Goal: Task Accomplishment & Management: Manage account settings

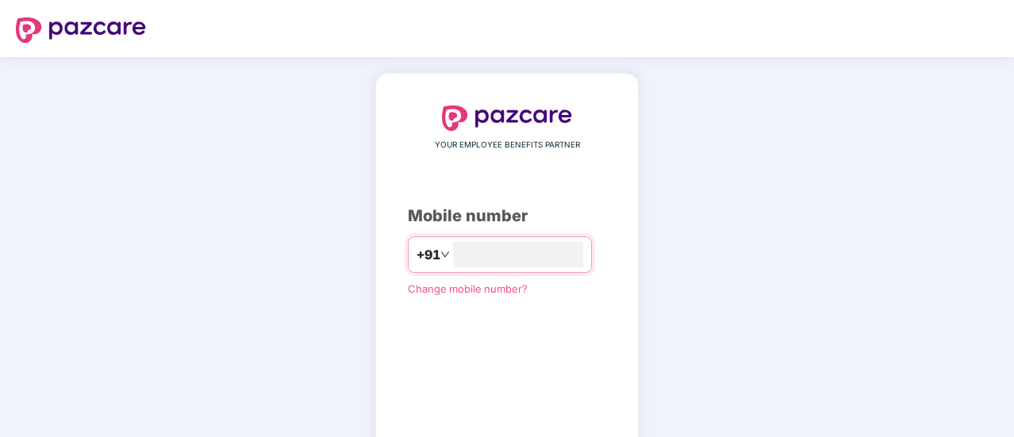
scroll to position [87, 0]
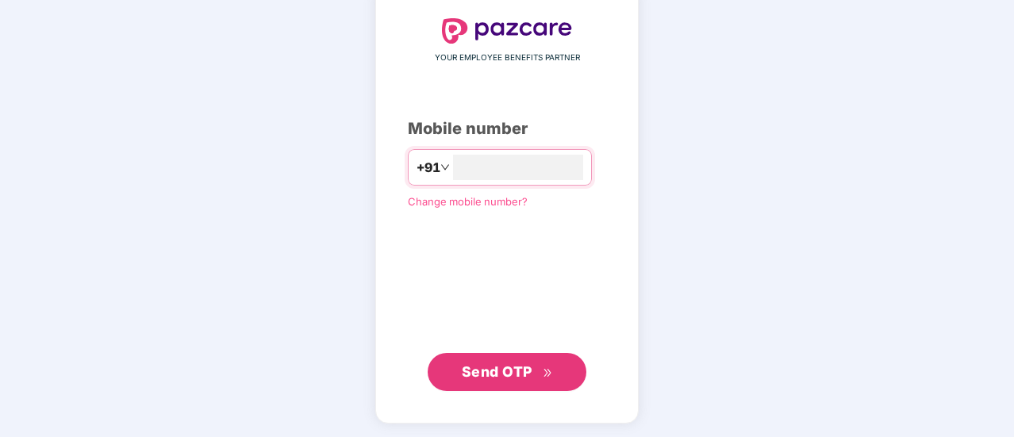
type input "**********"
click at [497, 360] on span "Send OTP" at bounding box center [507, 371] width 91 height 22
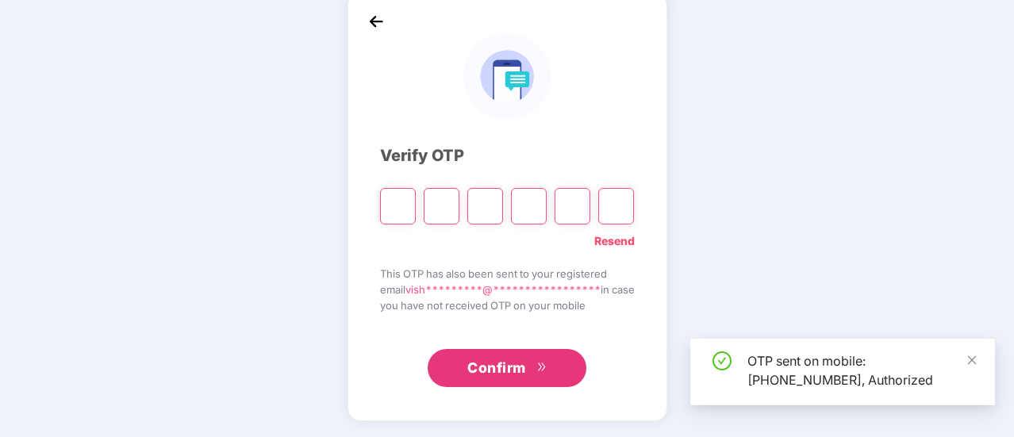
scroll to position [79, 0]
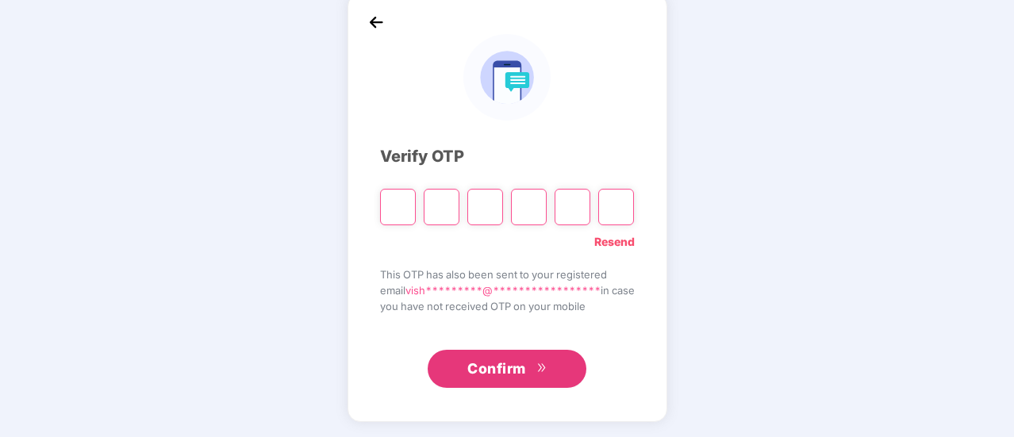
type input "*"
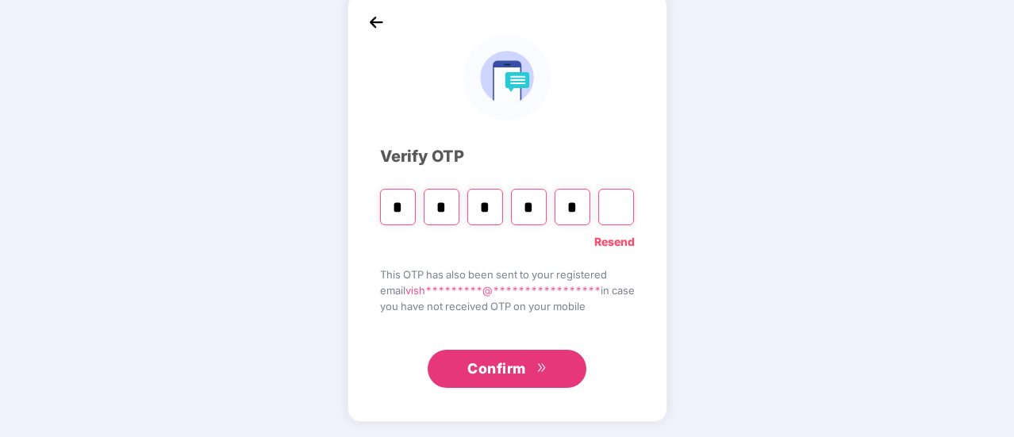
type input "*"
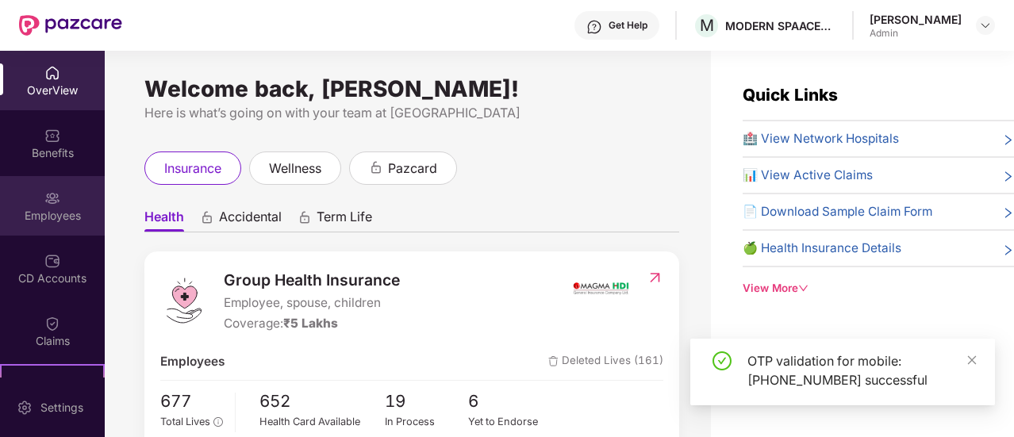
click at [53, 204] on img at bounding box center [52, 198] width 16 height 16
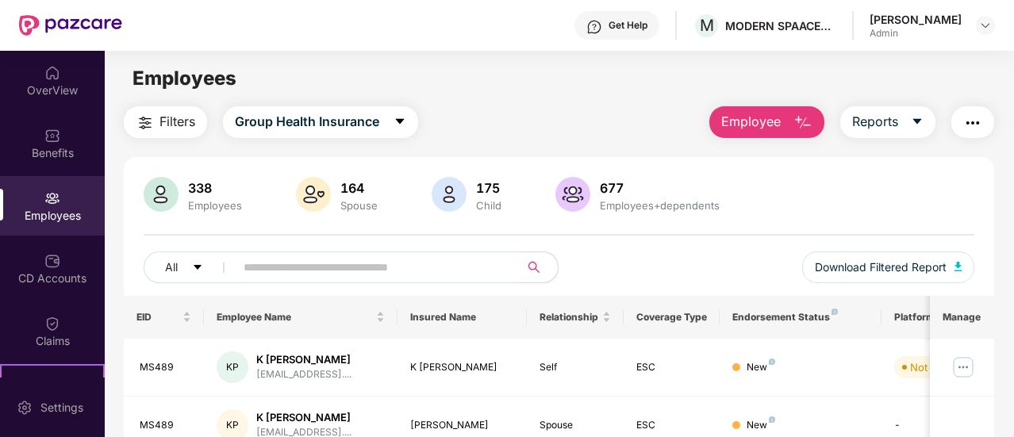
click at [341, 267] on input "text" at bounding box center [371, 268] width 255 height 24
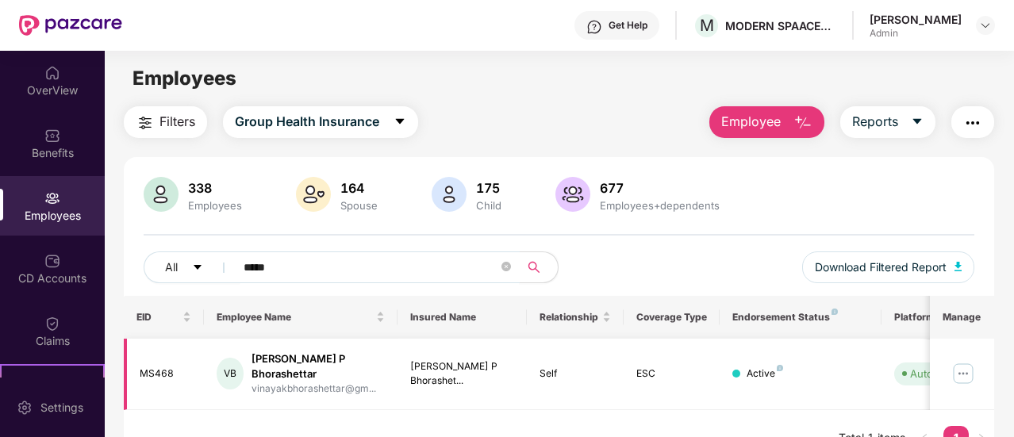
type input "*****"
click at [963, 364] on img at bounding box center [963, 373] width 25 height 25
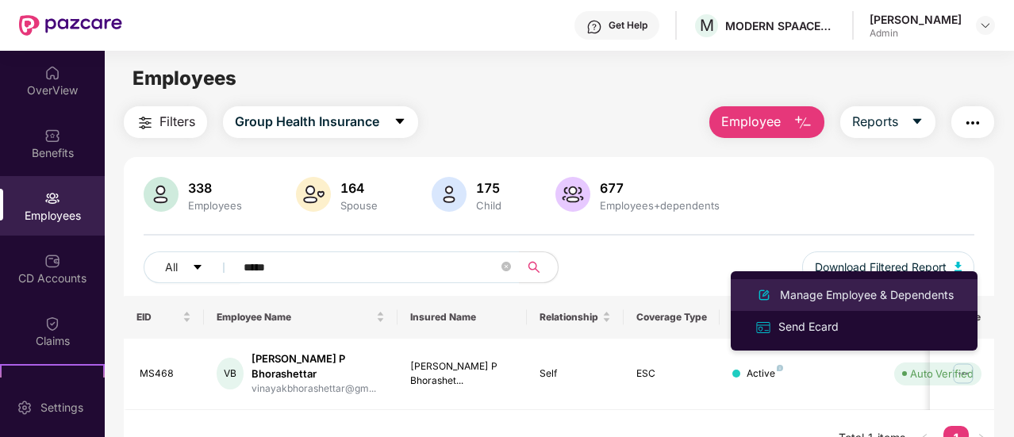
click at [813, 283] on li "Manage Employee & Dependents" at bounding box center [854, 295] width 247 height 32
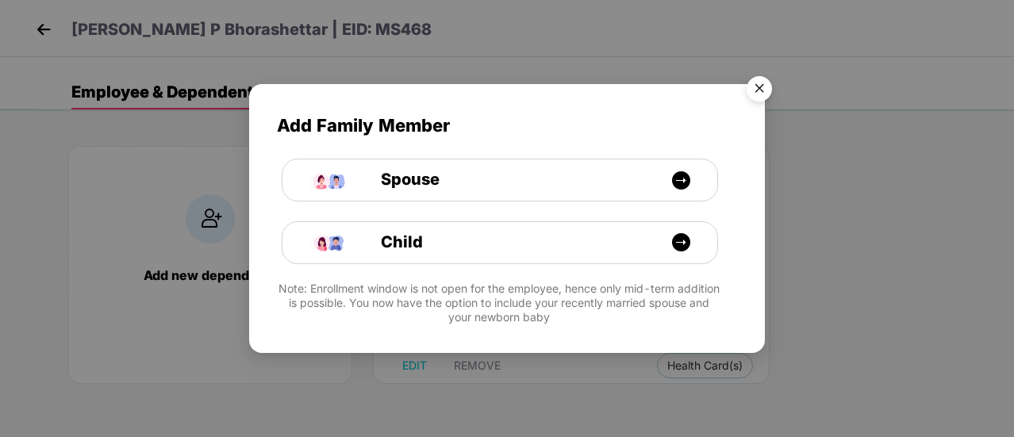
click at [763, 90] on img "Close" at bounding box center [759, 91] width 44 height 44
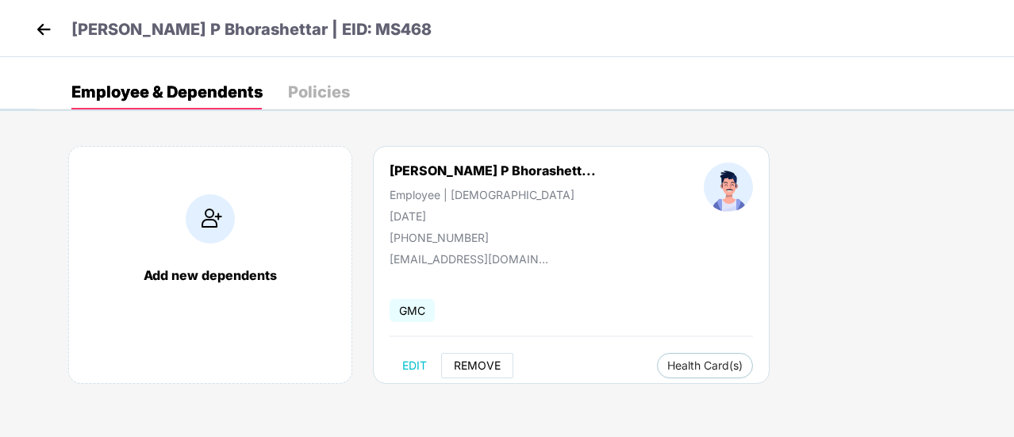
click at [473, 368] on span "REMOVE" at bounding box center [477, 365] width 47 height 13
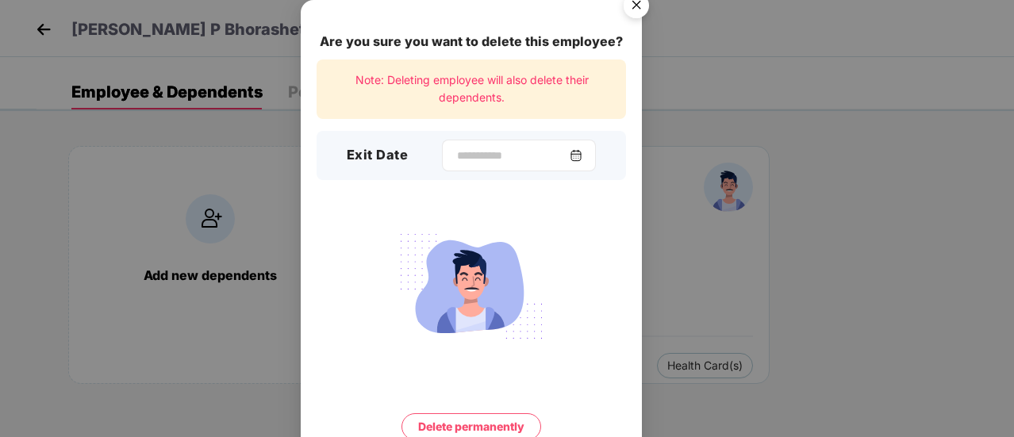
click at [582, 159] on img at bounding box center [576, 155] width 13 height 13
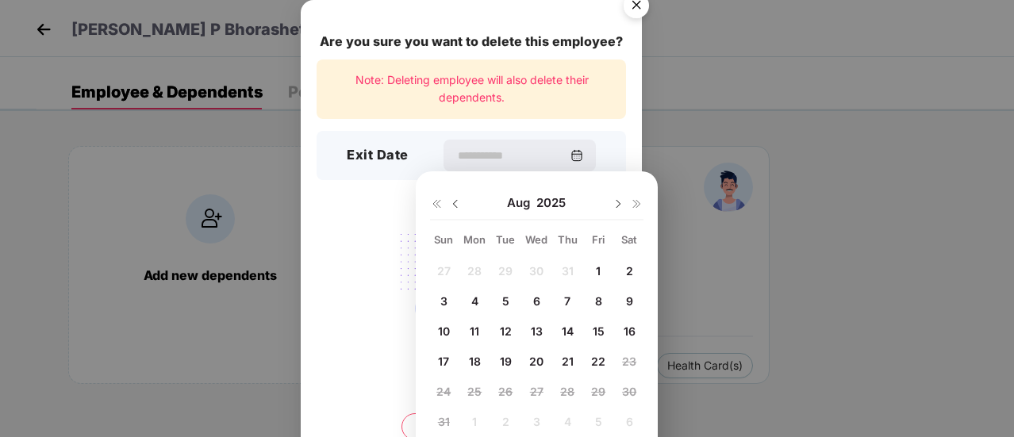
click at [562, 363] on span "21" at bounding box center [568, 361] width 12 height 13
type input "**********"
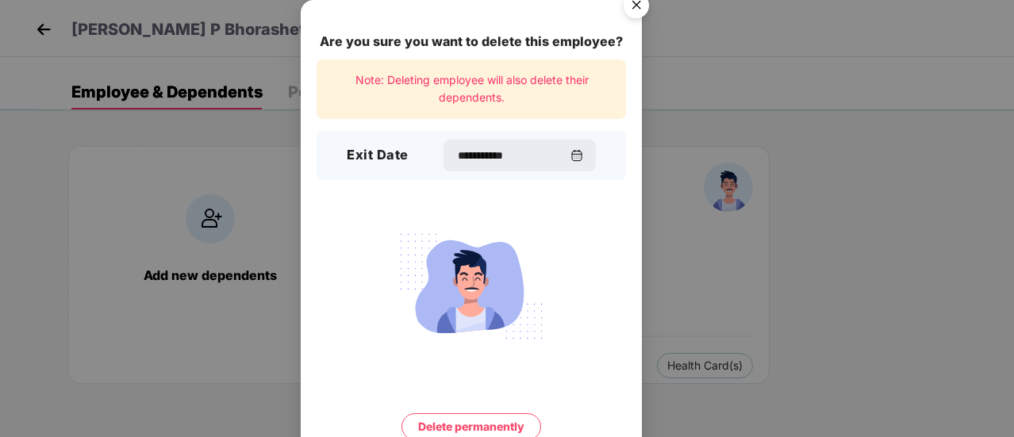
click at [474, 422] on button "Delete permanently" at bounding box center [472, 426] width 140 height 27
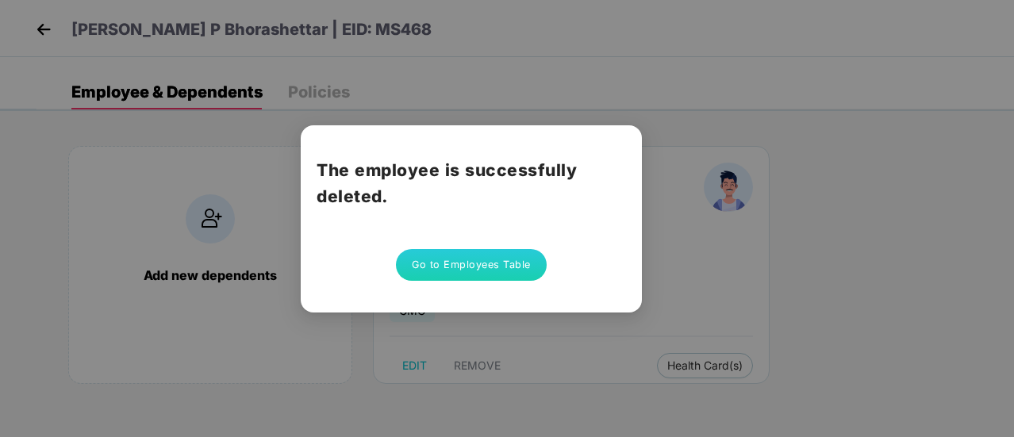
click at [432, 263] on button "Go to Employees Table" at bounding box center [471, 265] width 151 height 32
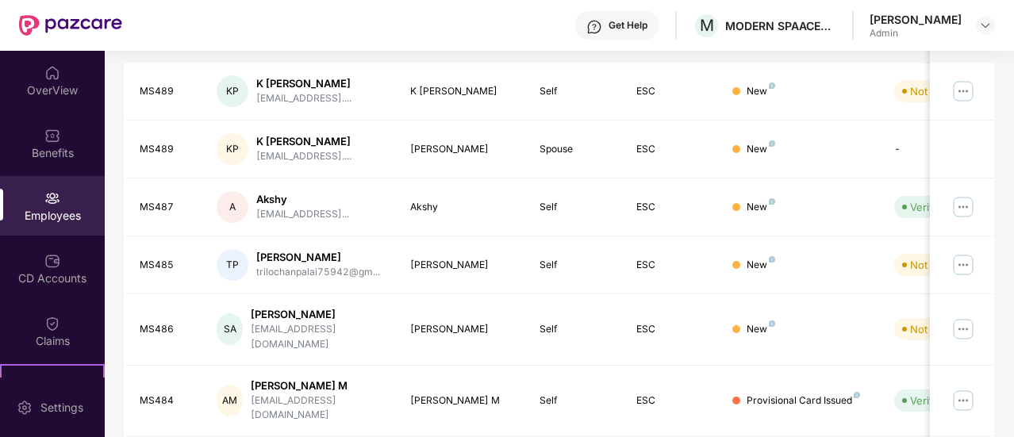
scroll to position [534, 0]
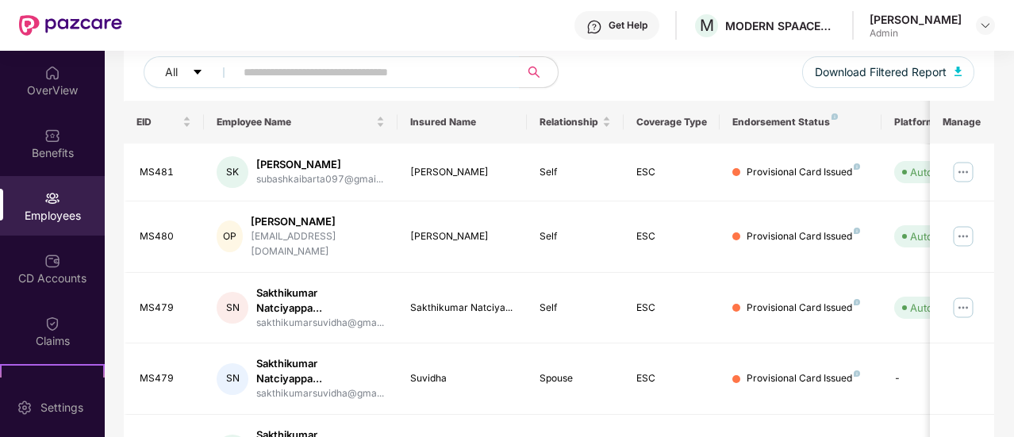
scroll to position [0, 0]
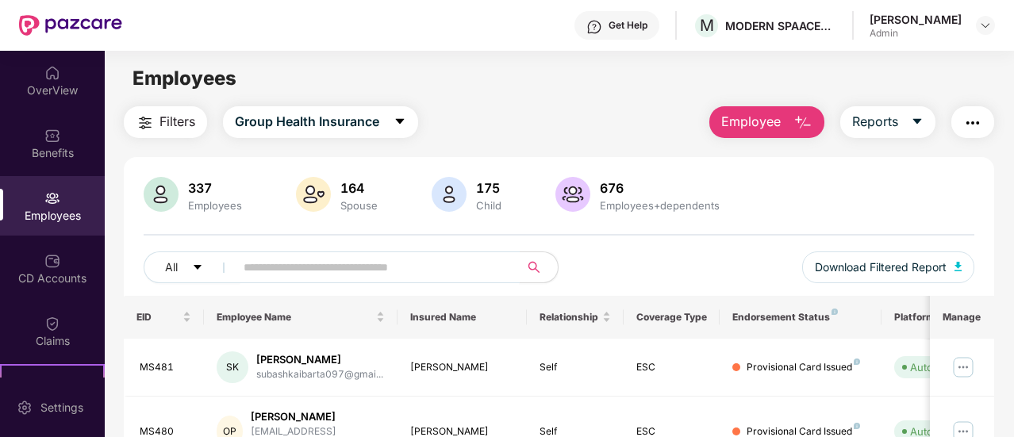
click at [306, 266] on input "text" at bounding box center [371, 268] width 255 height 24
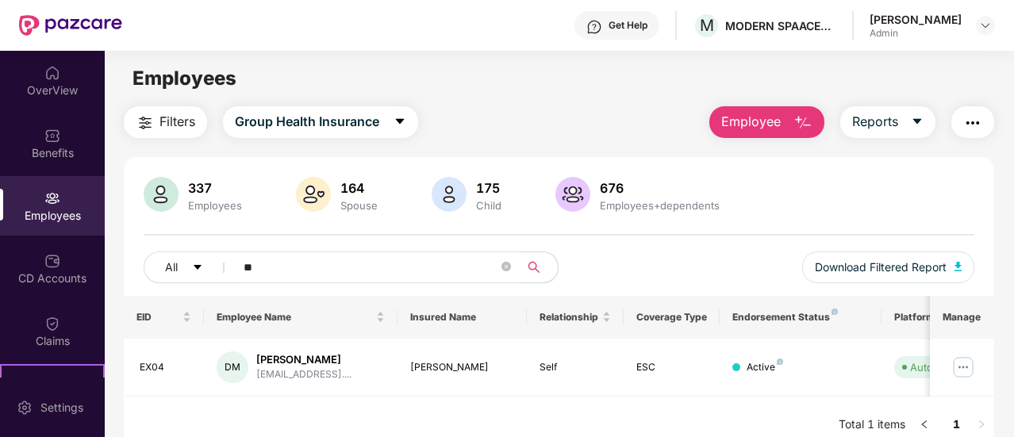
type input "*"
